Goal: Transaction & Acquisition: Purchase product/service

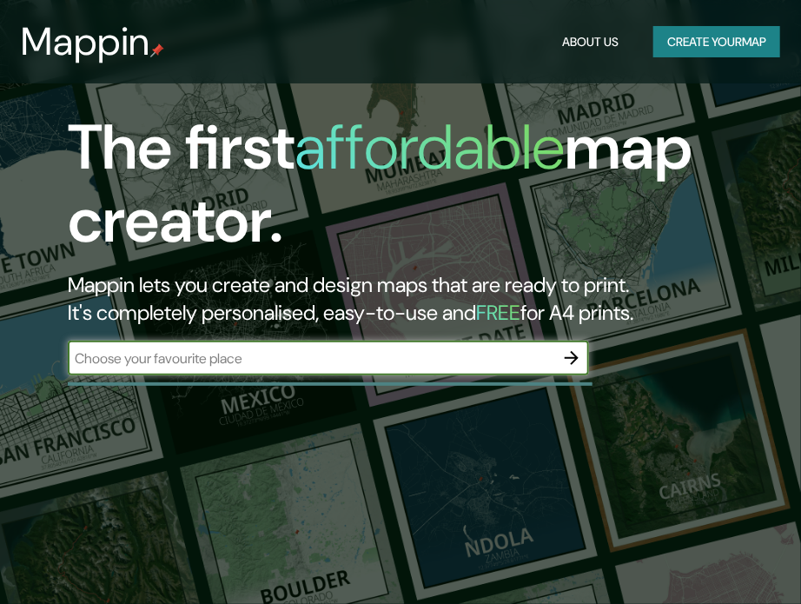
scroll to position [87, 0]
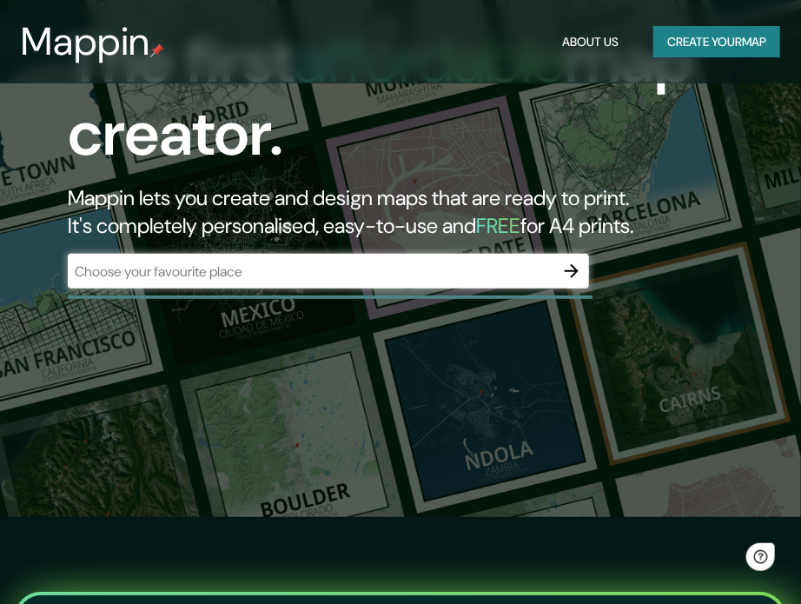
click at [219, 282] on div "​" at bounding box center [329, 271] width 522 height 35
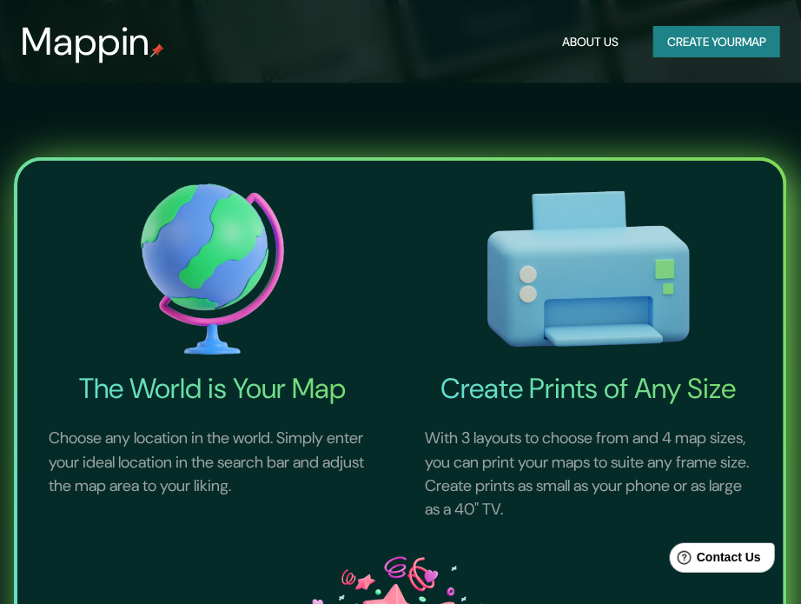
scroll to position [261, 0]
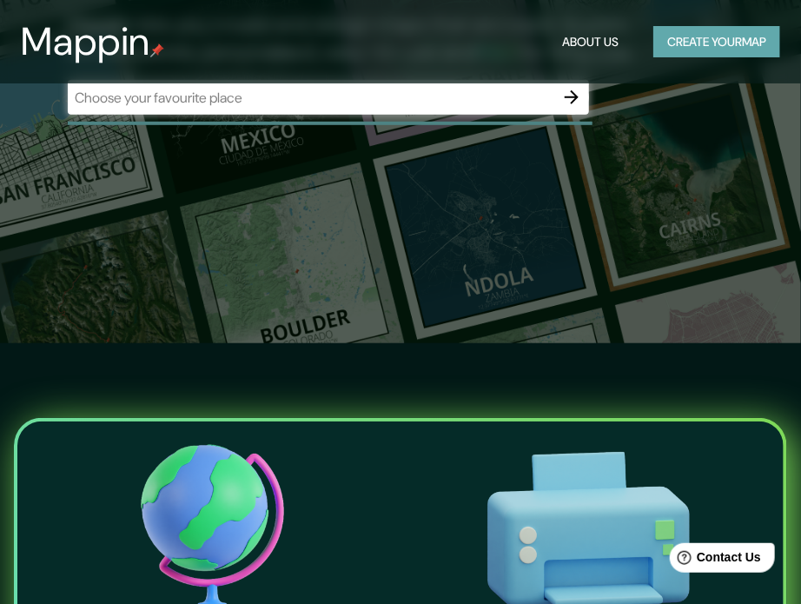
click at [720, 41] on button "Create your map" at bounding box center [717, 42] width 127 height 32
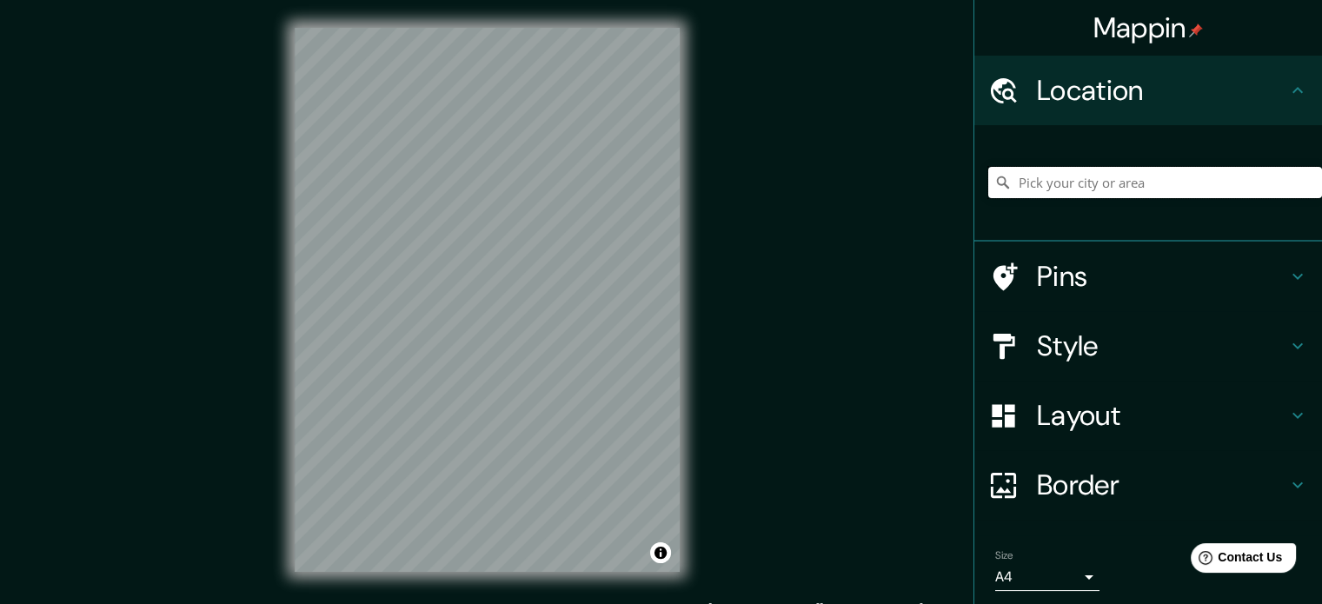
click at [801, 190] on input "Pick your city or area" at bounding box center [1155, 182] width 334 height 31
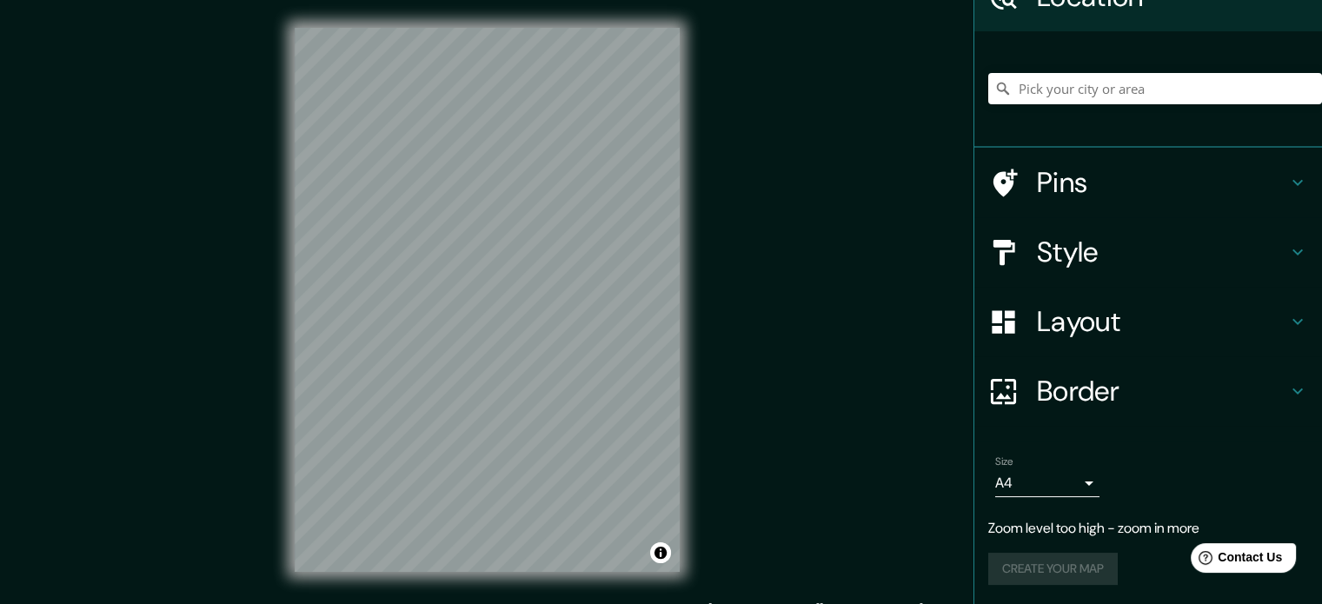
click at [801, 260] on div at bounding box center [1012, 252] width 49 height 30
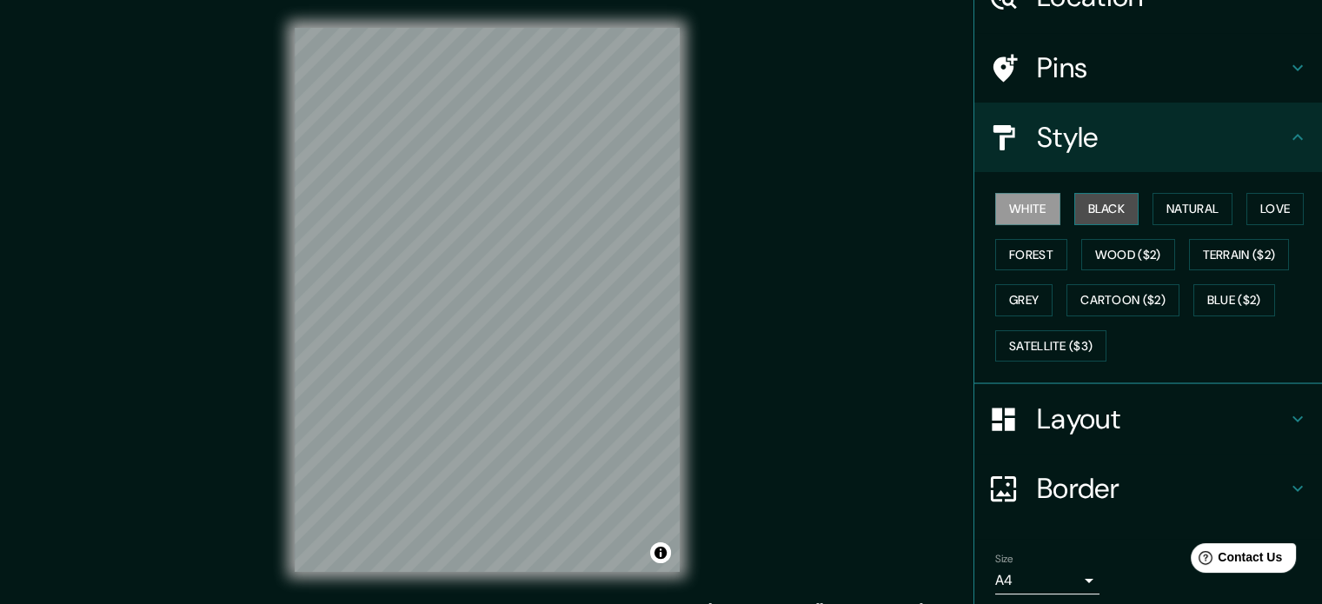
click at [801, 206] on button "Black" at bounding box center [1106, 209] width 65 height 32
click at [801, 211] on button "White" at bounding box center [1027, 209] width 65 height 32
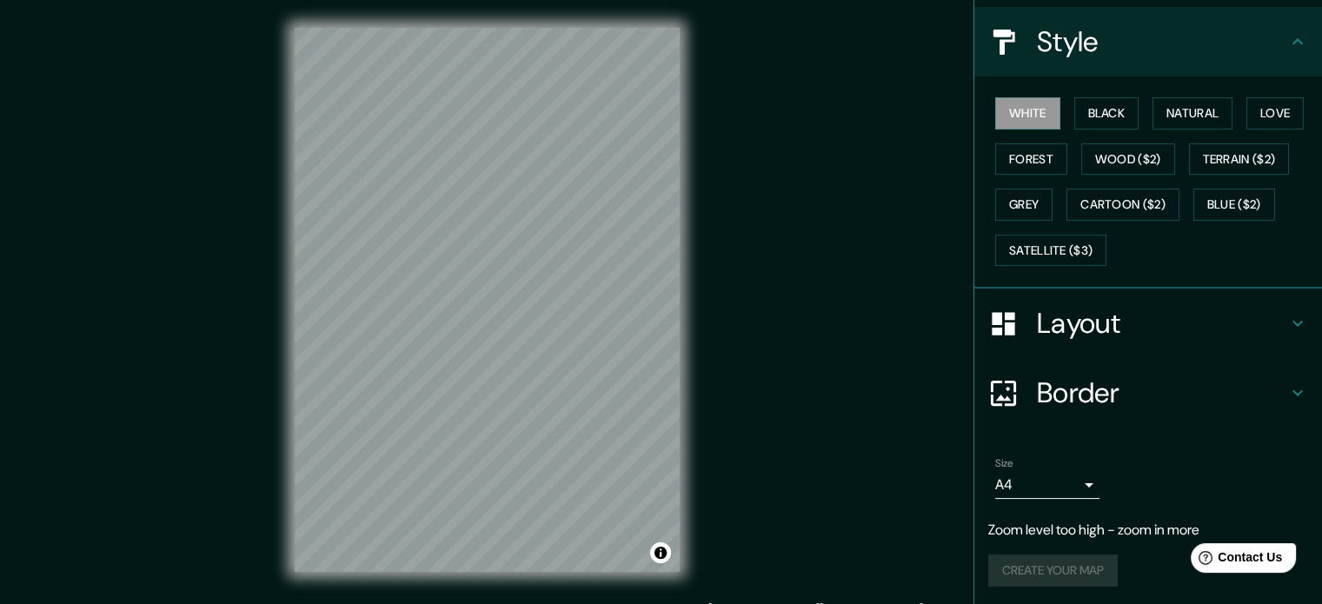
click at [801, 329] on h4 "Layout" at bounding box center [1162, 323] width 250 height 35
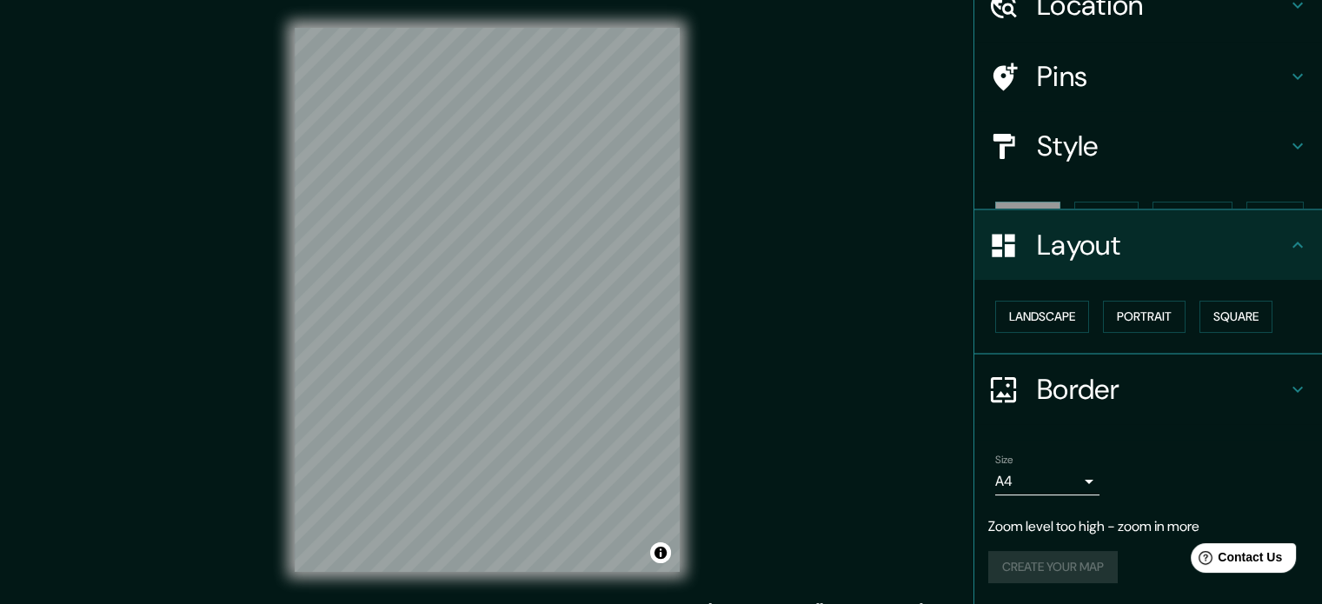
scroll to position [54, 0]
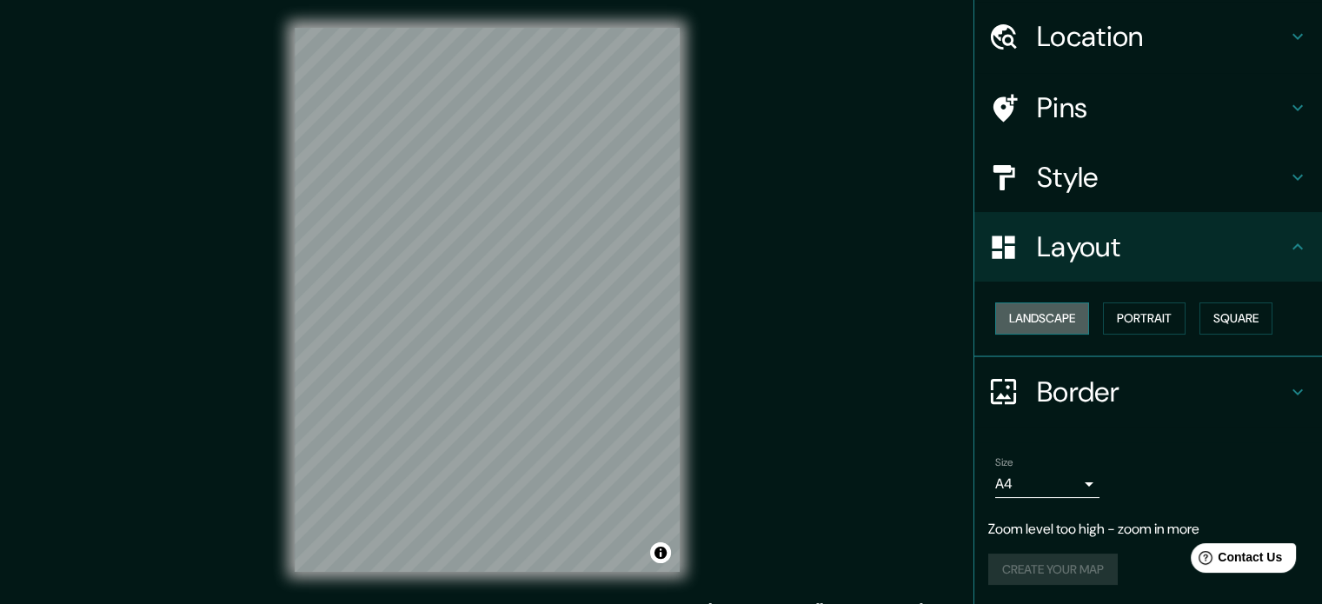
click at [801, 319] on button "Landscape" at bounding box center [1042, 319] width 94 height 32
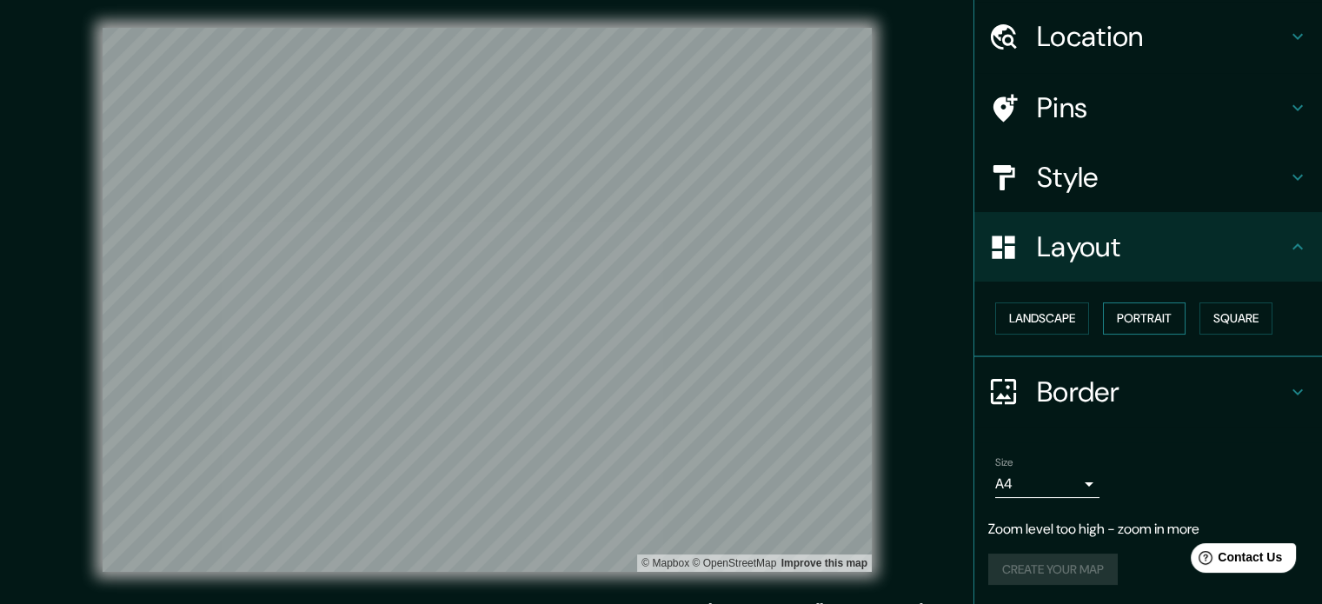
click at [801, 312] on button "Portrait" at bounding box center [1144, 319] width 83 height 32
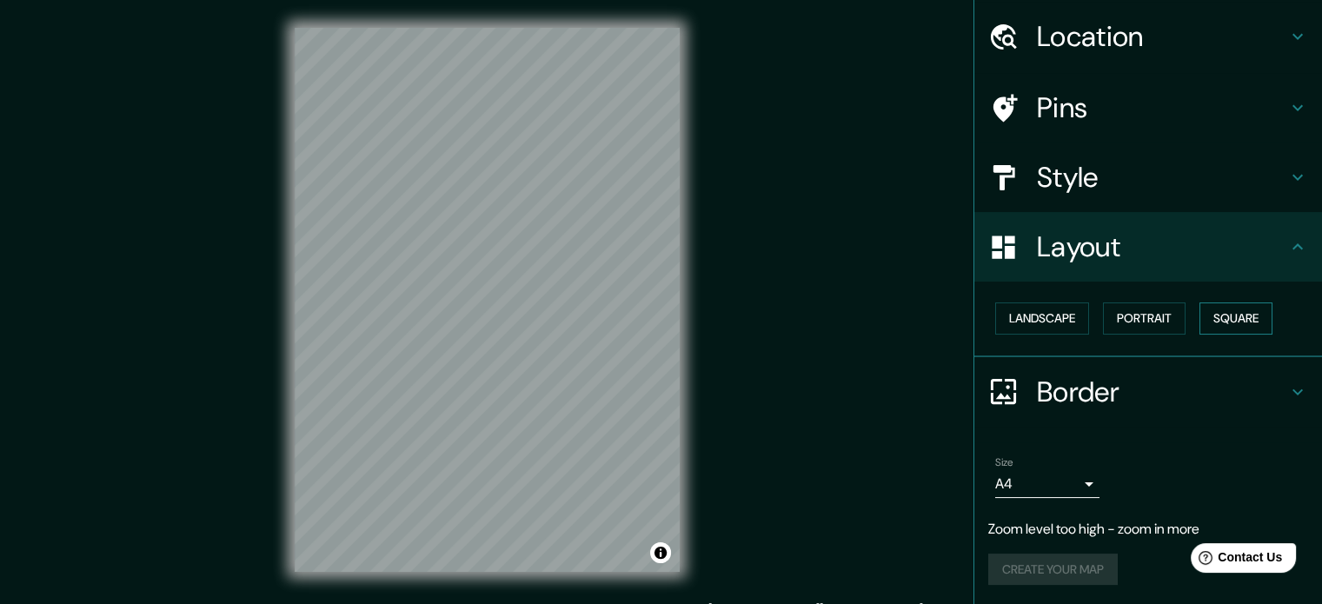
click at [801, 316] on button "Square" at bounding box center [1236, 319] width 73 height 32
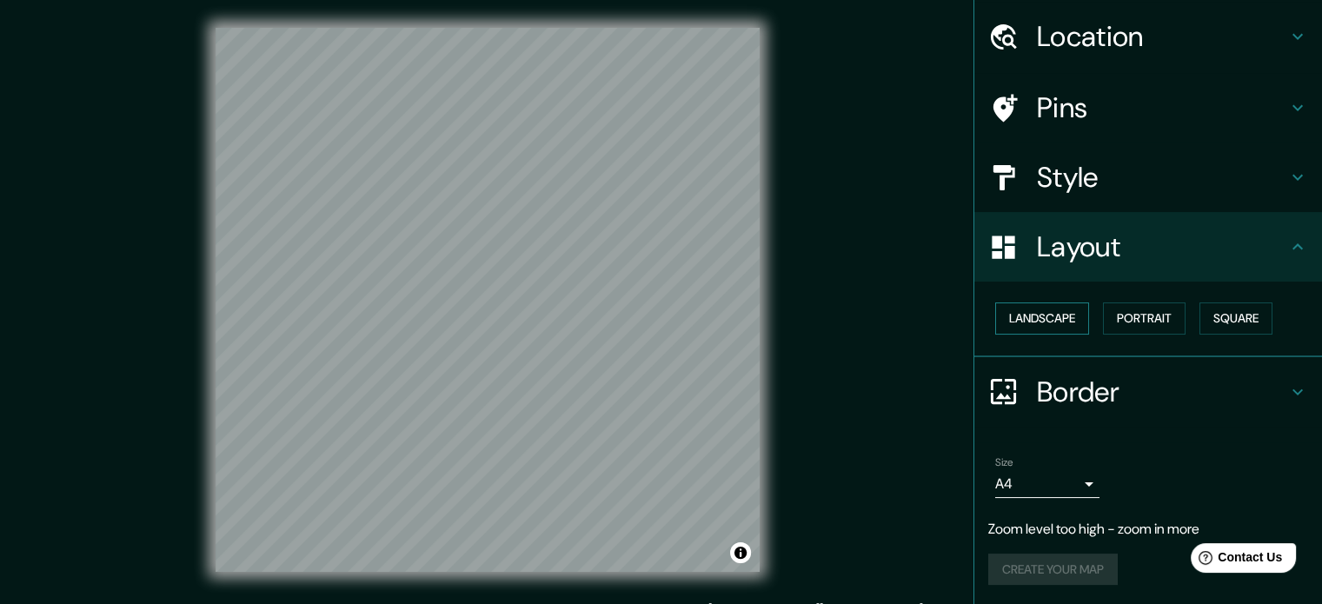
click at [801, 320] on button "Landscape" at bounding box center [1042, 319] width 94 height 32
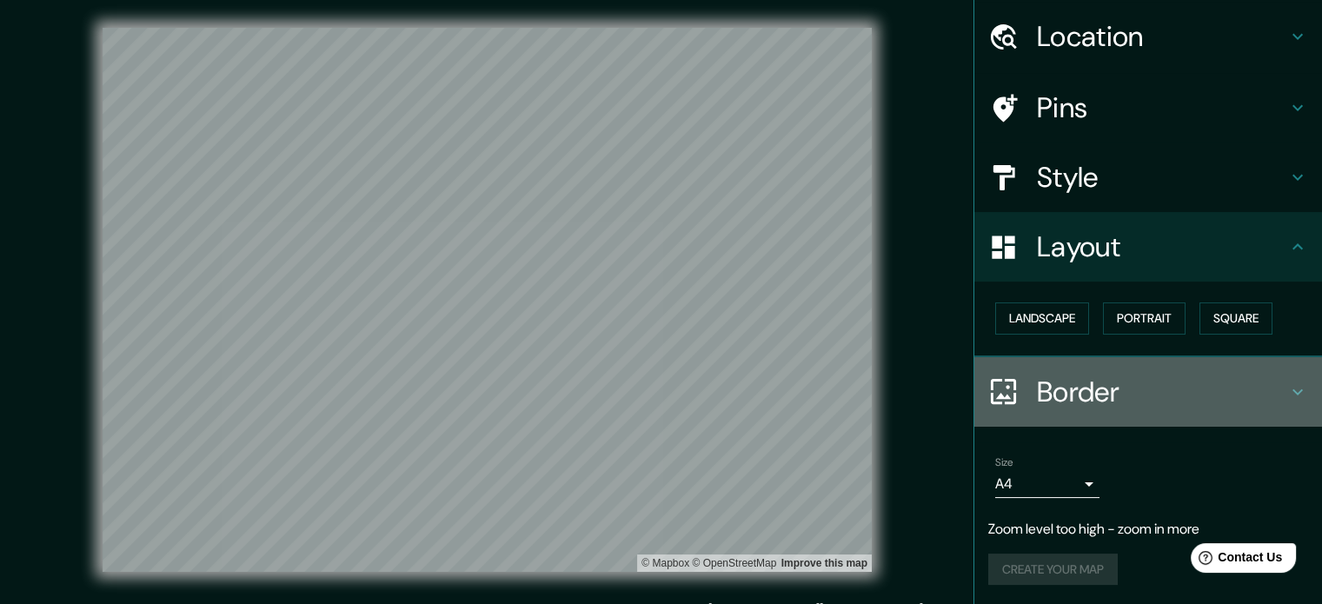
click at [801, 395] on h4 "Border" at bounding box center [1162, 392] width 250 height 35
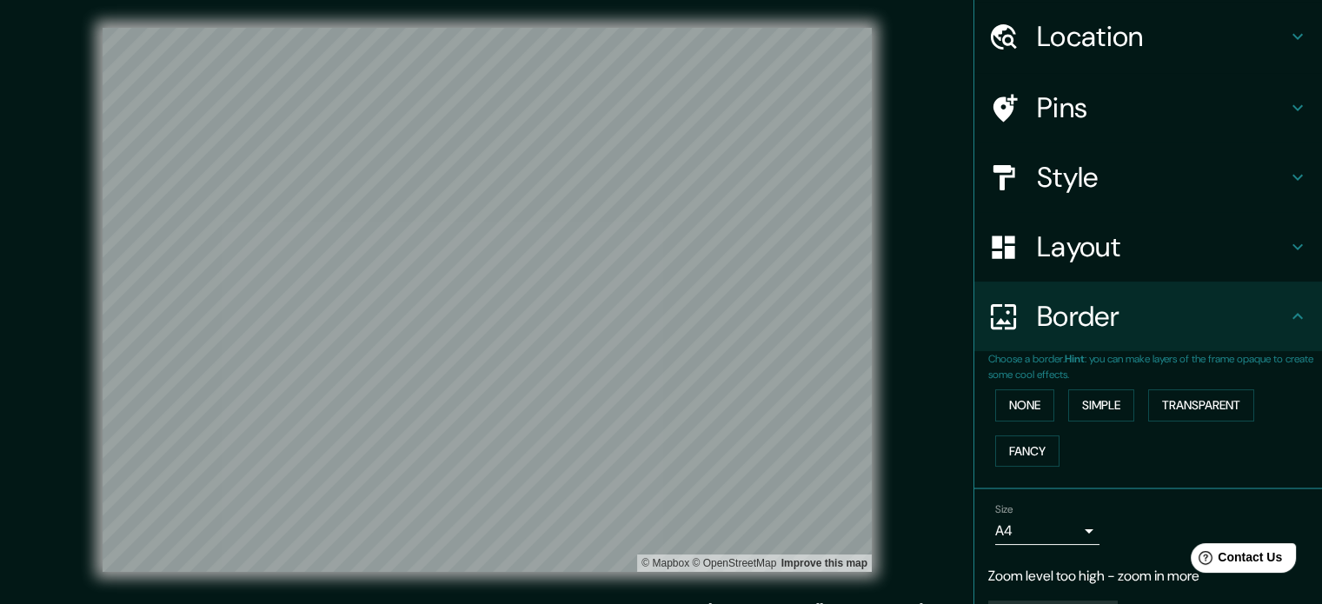
click at [801, 350] on div "Border" at bounding box center [1148, 317] width 348 height 70
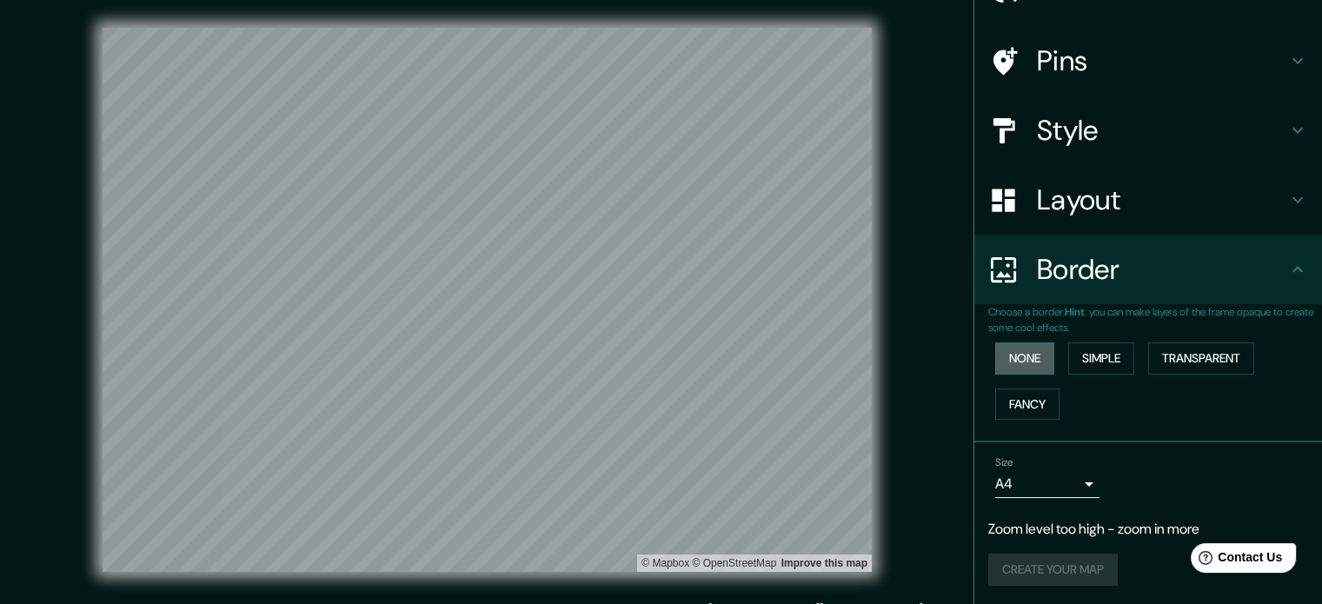
click at [801, 362] on button "None" at bounding box center [1024, 358] width 59 height 32
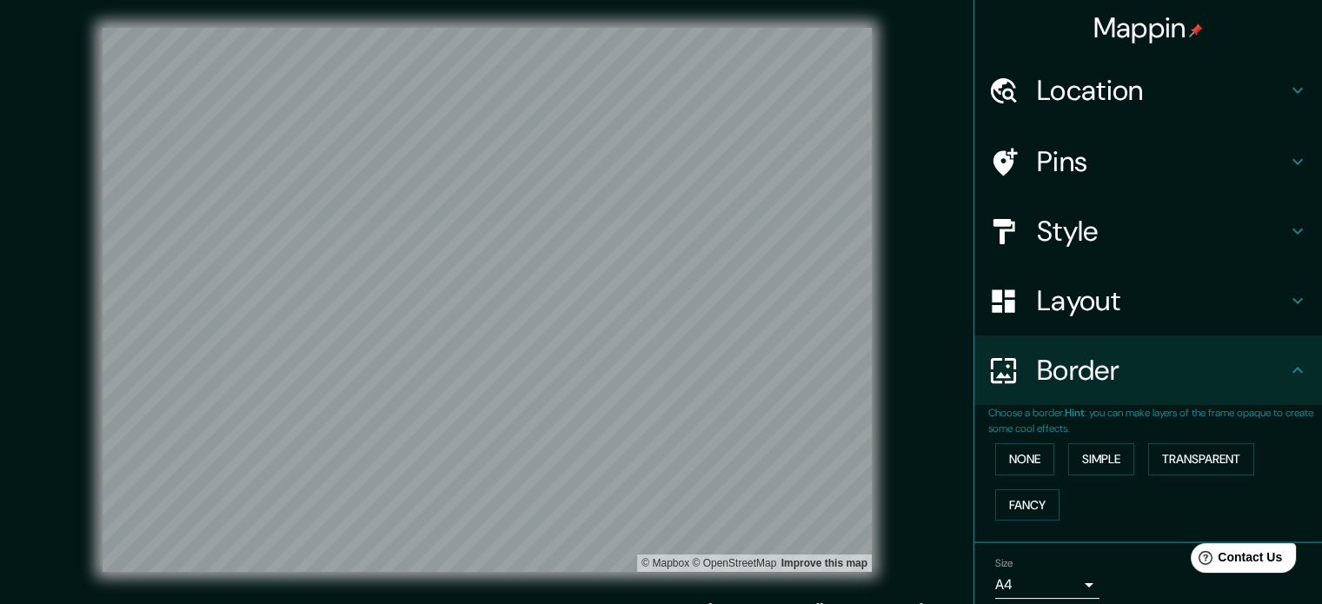
click at [801, 70] on div "Location" at bounding box center [1148, 91] width 348 height 70
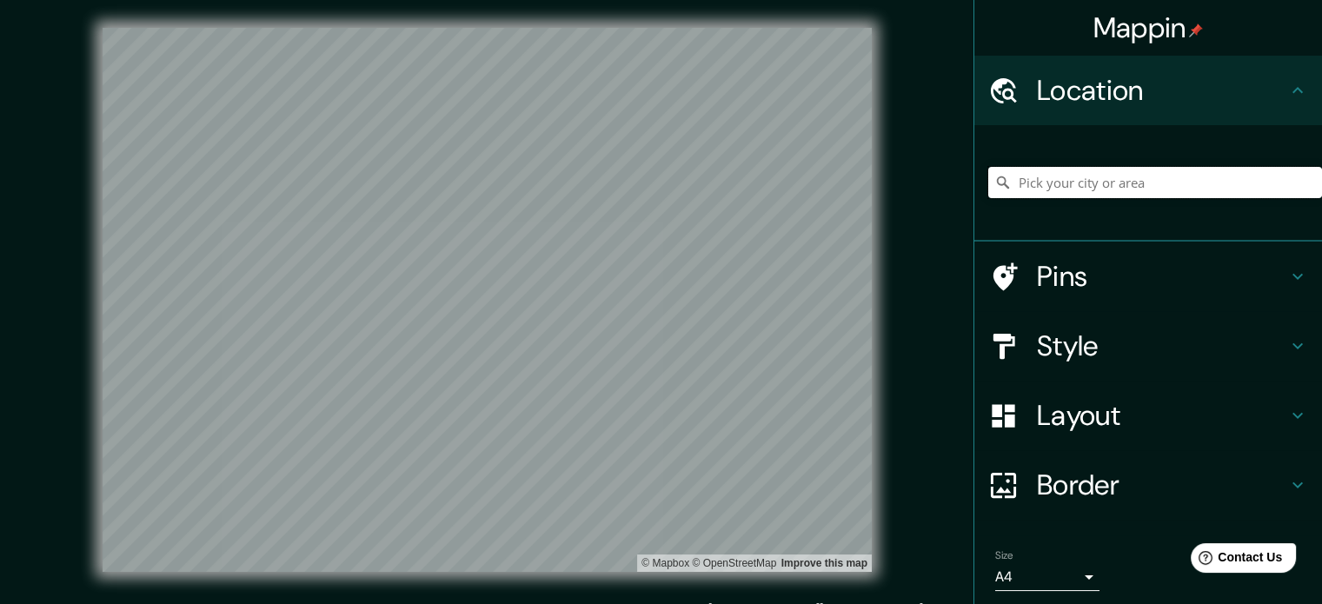
click at [801, 183] on input "Pick your city or area" at bounding box center [1155, 182] width 334 height 31
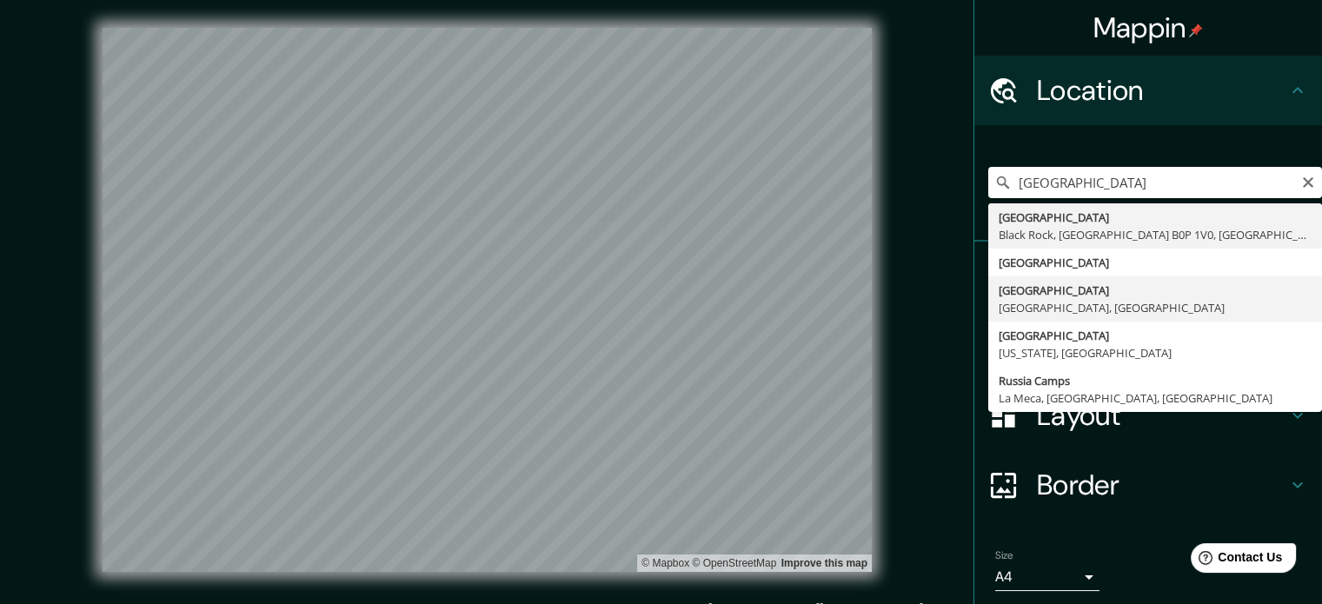
type input "[GEOGRAPHIC_DATA], [GEOGRAPHIC_DATA], [GEOGRAPHIC_DATA]"
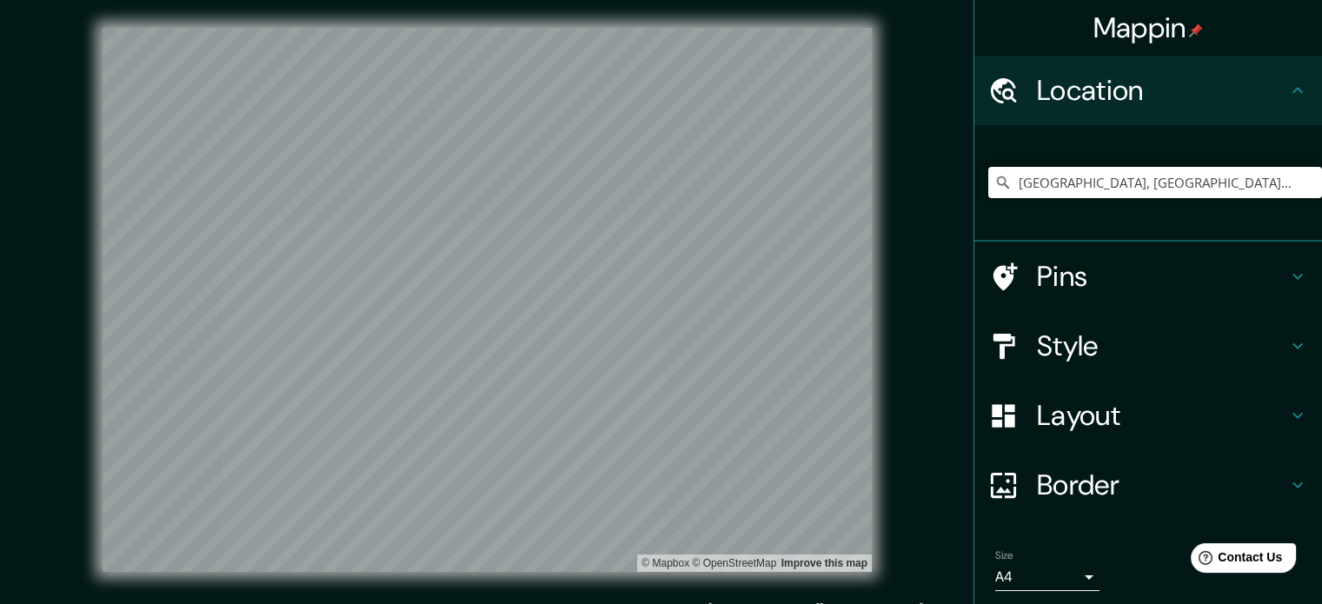
scroll to position [59, 0]
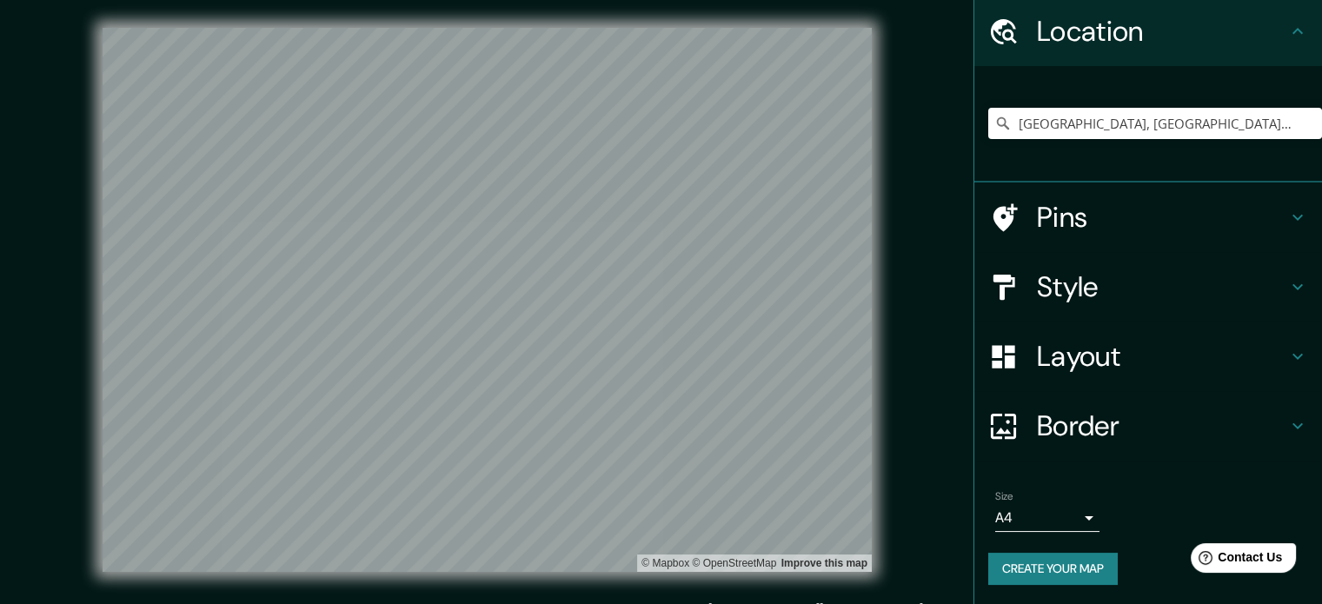
click at [801, 559] on button "Create your map" at bounding box center [1053, 569] width 130 height 32
